Goal: Information Seeking & Learning: Learn about a topic

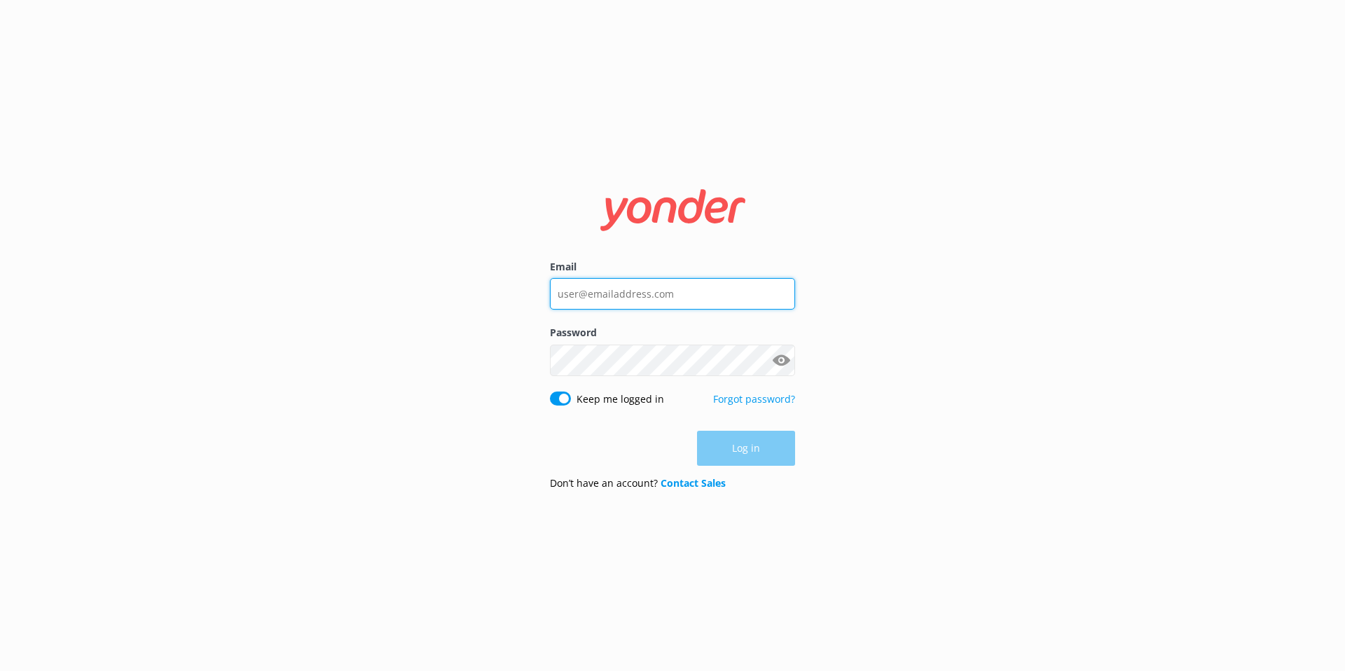
type input "[EMAIL_ADDRESS][DOMAIN_NAME]"
click at [743, 455] on div "Log in" at bounding box center [672, 448] width 245 height 35
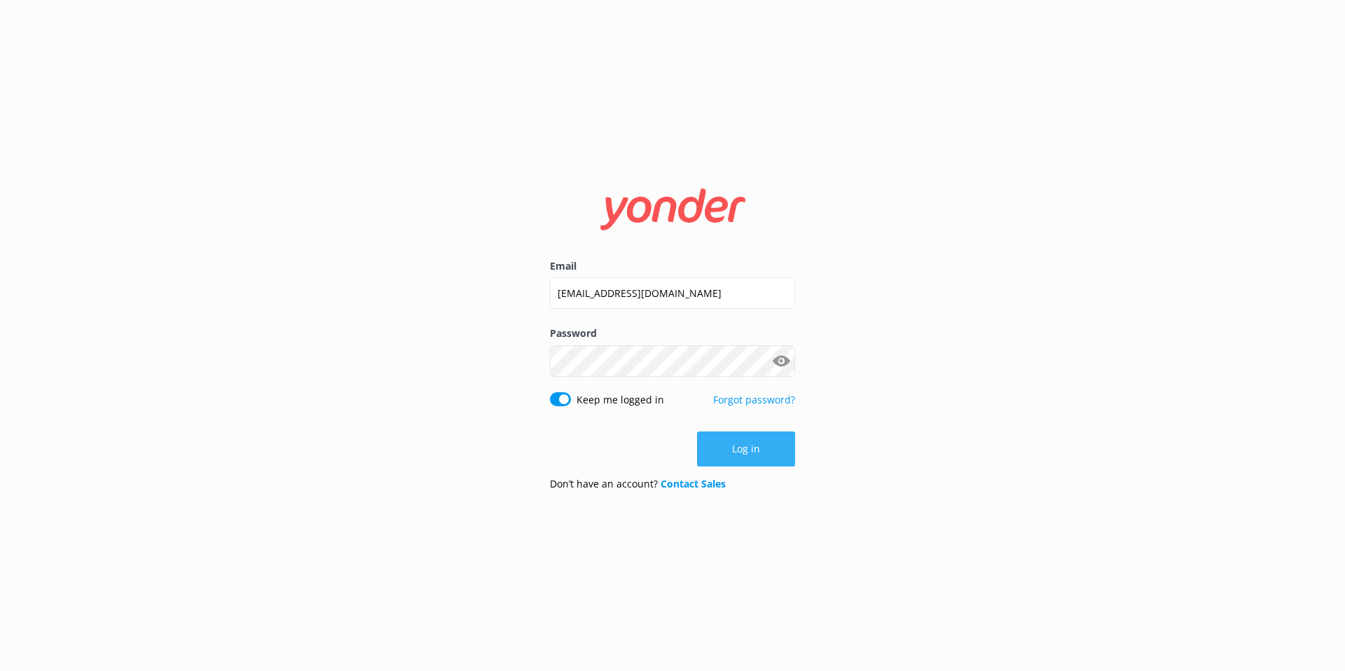
click at [743, 453] on button "Log in" at bounding box center [746, 449] width 98 height 35
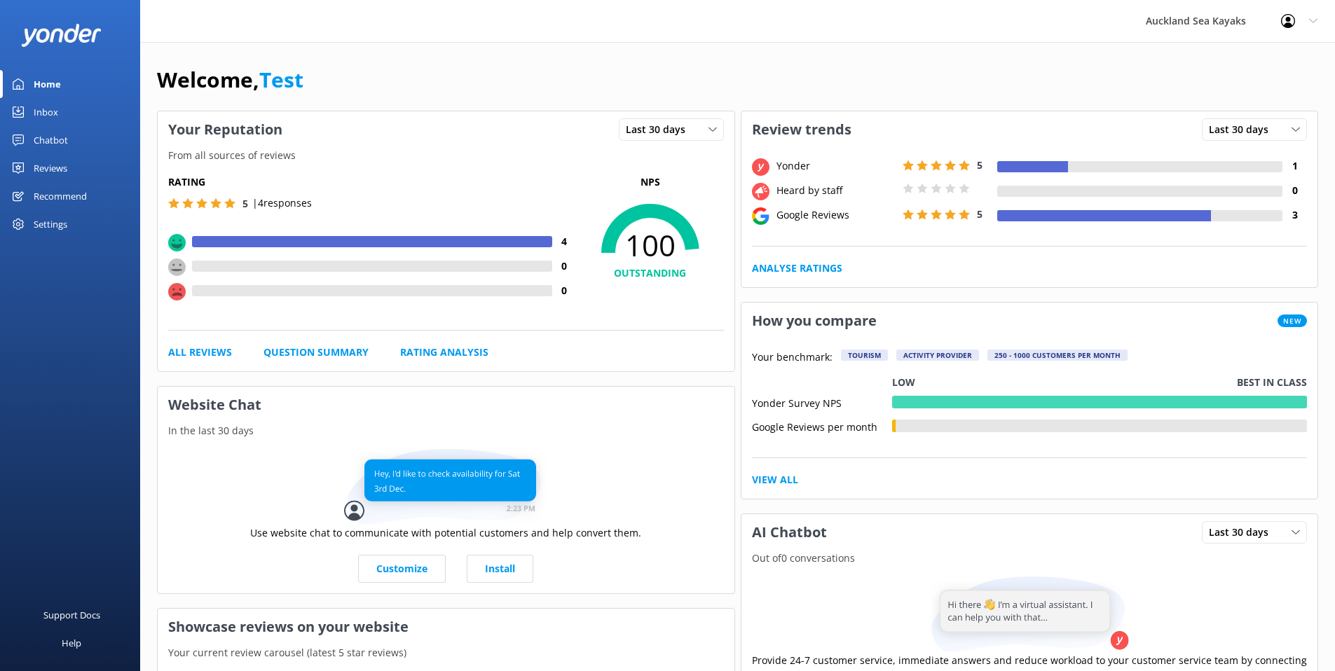
click at [50, 169] on div "Reviews" at bounding box center [51, 168] width 34 height 28
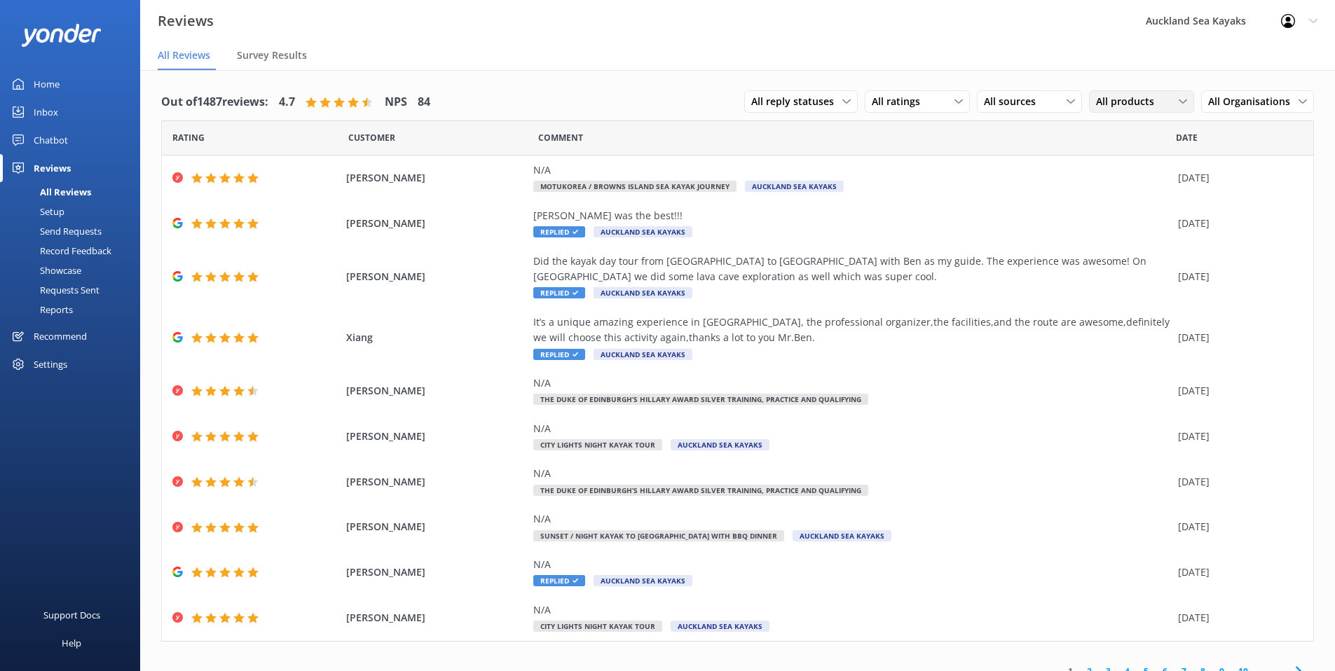
click at [1113, 99] on span "All products" at bounding box center [1129, 101] width 67 height 15
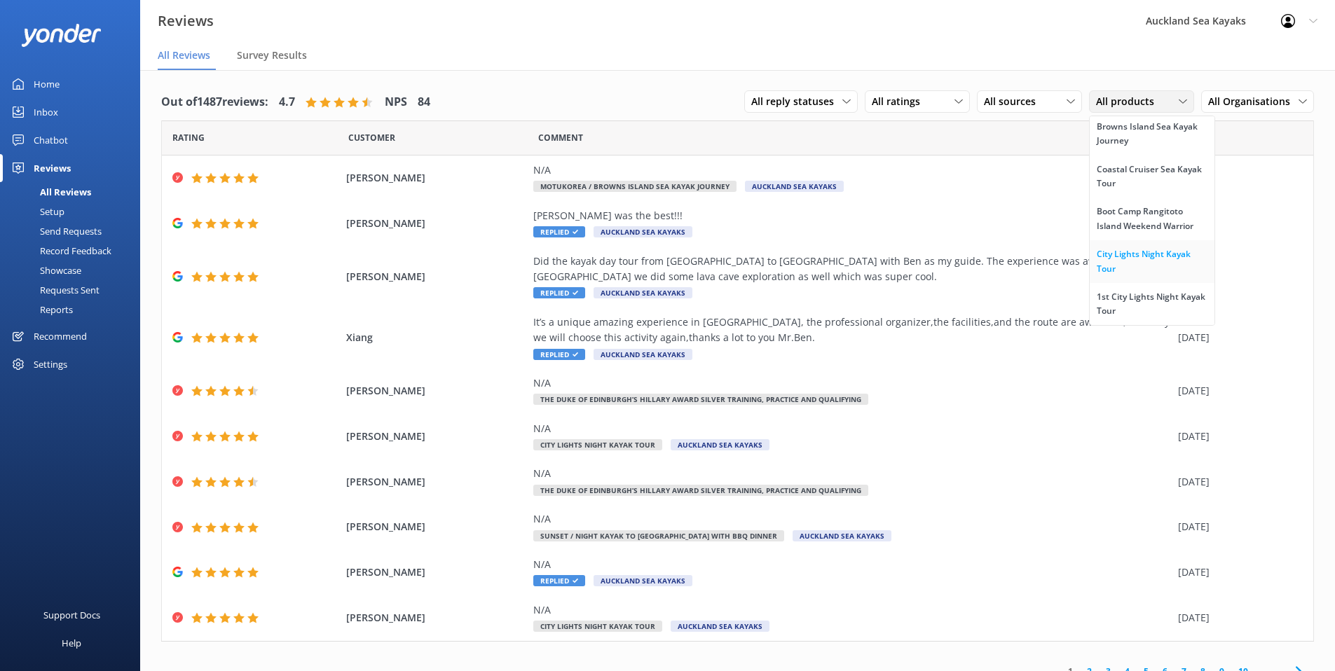
click at [1115, 245] on link "City Lights Night Kayak Tour" at bounding box center [1152, 261] width 125 height 43
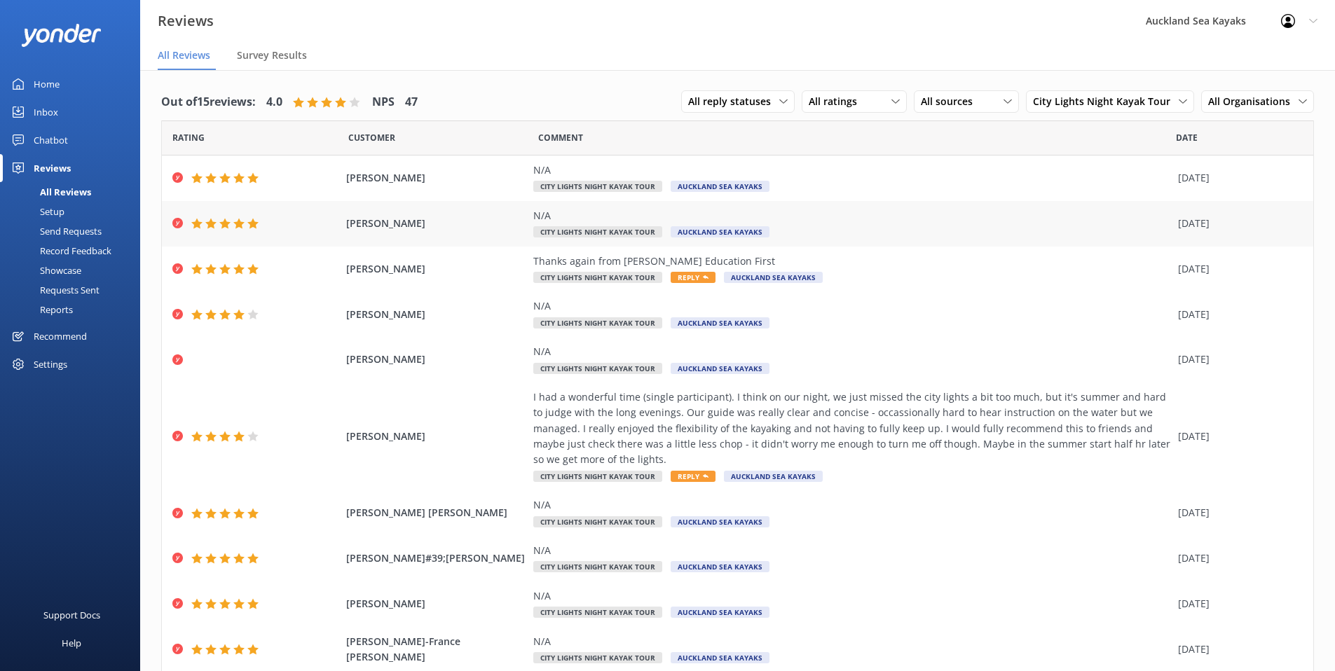
scroll to position [47, 0]
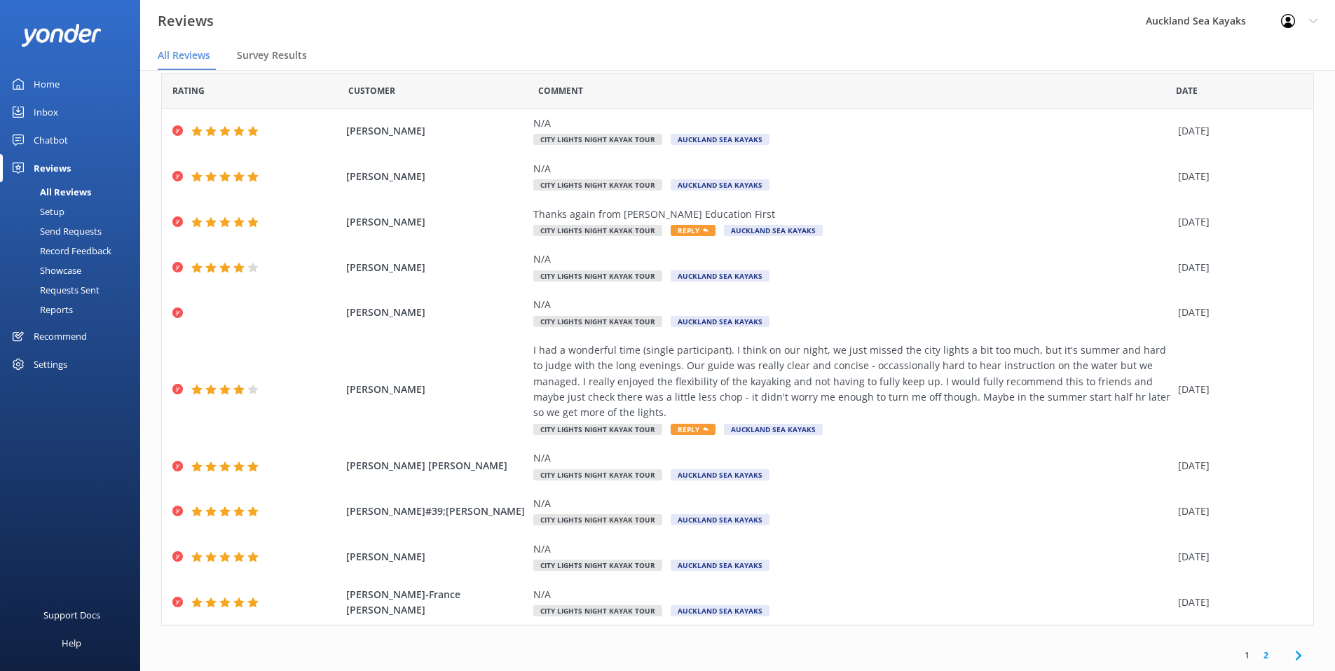
click at [1258, 658] on link "2" at bounding box center [1265, 655] width 19 height 13
